Goal: Task Accomplishment & Management: Manage account settings

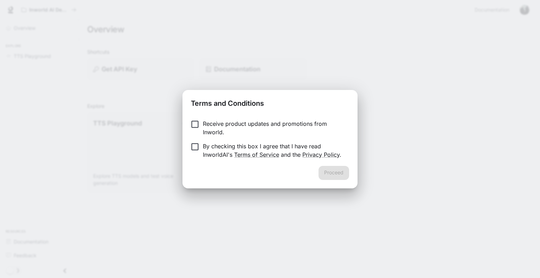
click at [218, 126] on p "Receive product updates and promotions from Inworld." at bounding box center [273, 128] width 141 height 17
click at [217, 142] on form "Receive product updates and promotions from Inworld. By checking this box I agr…" at bounding box center [270, 139] width 158 height 39
click at [216, 149] on p "By checking this box I agree that I have read InworldAI's Terms of Service and …" at bounding box center [273, 150] width 141 height 17
click at [321, 177] on button "Proceed" at bounding box center [334, 173] width 31 height 14
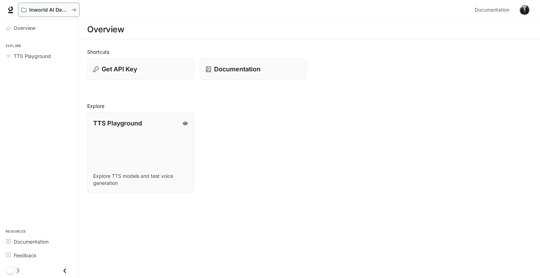
click at [51, 14] on button "Inworld AI Demos" at bounding box center [48, 10] width 61 height 14
click at [6, 5] on div at bounding box center [11, 10] width 10 height 10
click at [8, 8] on icon at bounding box center [10, 9] width 7 height 7
